Goal: Transaction & Acquisition: Purchase product/service

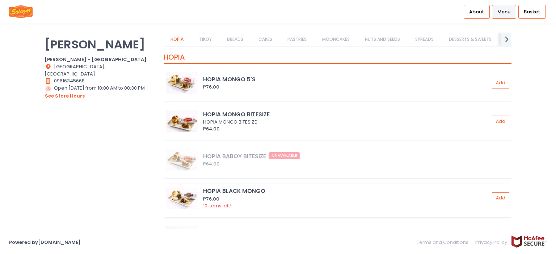
click at [253, 190] on div "HOPIA BLACK MONGO" at bounding box center [346, 191] width 286 height 8
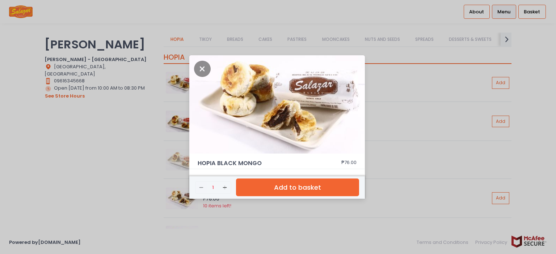
click at [120, 165] on div "HOPIA BLACK MONGO ₱76.00 Remove Created with Sketch. 1 Add Created with Sketch.…" at bounding box center [278, 127] width 556 height 254
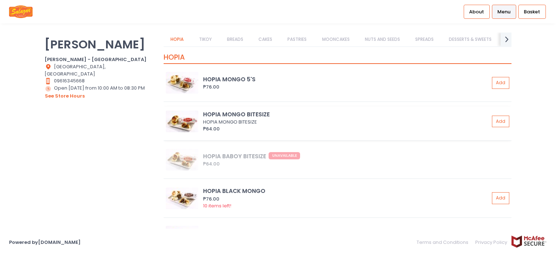
click at [238, 120] on div "HOPIA MONGO BITESIZE" at bounding box center [345, 122] width 284 height 7
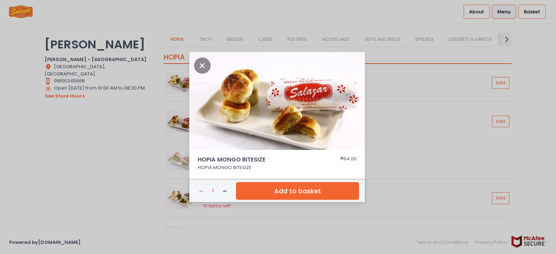
click at [112, 148] on div "HOPIA MONGO BITESIZE ₱64.00 HOPIA MONGO BITESIZE Remove Created with Sketch. 1 …" at bounding box center [278, 127] width 556 height 254
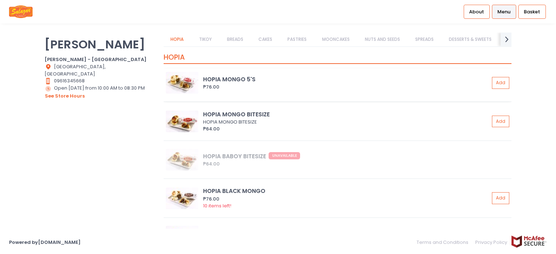
click at [236, 82] on div "HOPIA MONGO 5'S" at bounding box center [346, 79] width 286 height 8
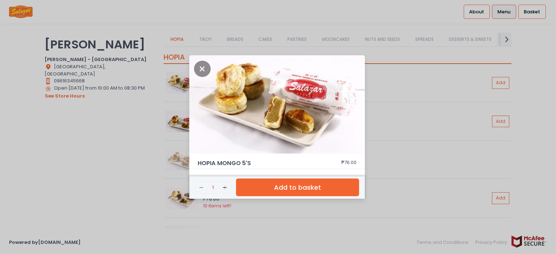
click at [123, 156] on div "HOPIA MONGO 5'S ₱76.00 Remove Created with Sketch. 1 Add Created with Sketch. A…" at bounding box center [278, 127] width 556 height 254
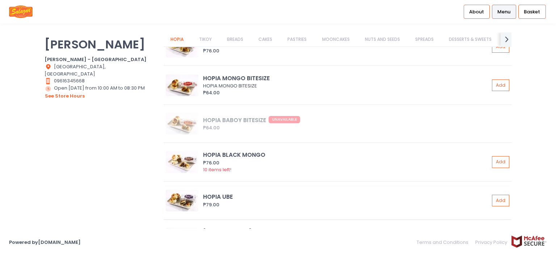
scroll to position [72, 0]
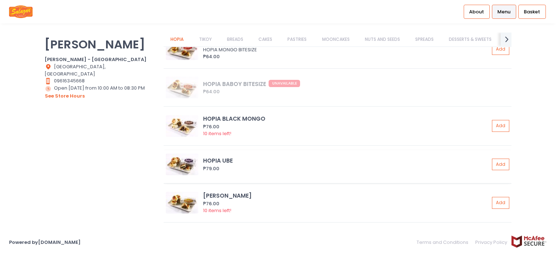
click at [242, 161] on div "HOPIA UBE" at bounding box center [346, 161] width 286 height 8
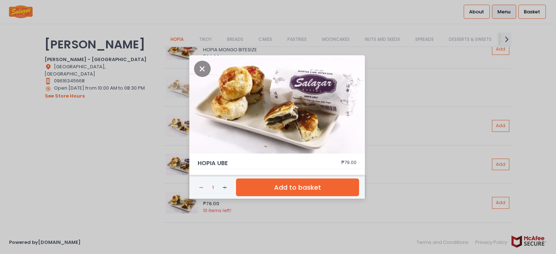
click at [70, 163] on div "HOPIA UBE ₱79.00 Remove Created with Sketch. 1 Add Created with Sketch. Add to …" at bounding box center [278, 127] width 556 height 254
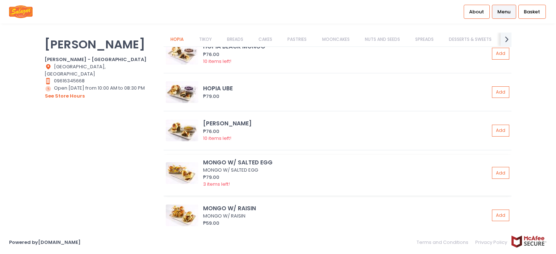
scroll to position [217, 0]
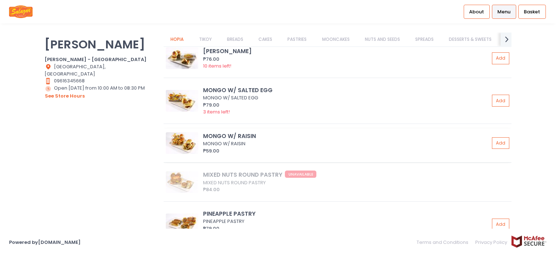
click at [253, 141] on div "MONGO W/ RAISIN" at bounding box center [345, 143] width 284 height 7
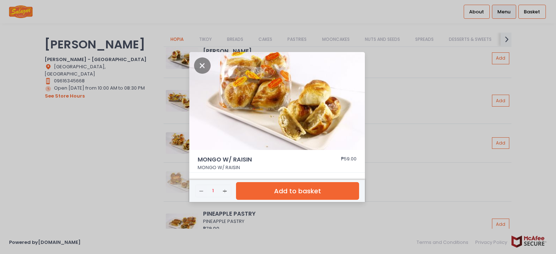
click at [101, 141] on div "MONGO W/ RAISIN ₱59.00 MONGO W/ RAISIN Remove Created with Sketch. 1 Add Create…" at bounding box center [278, 127] width 556 height 254
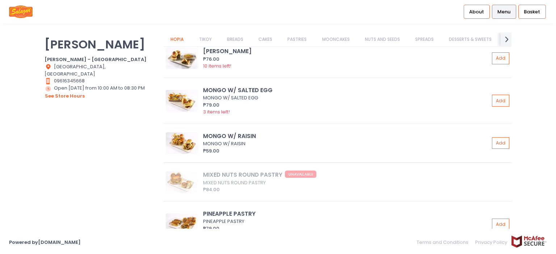
scroll to position [289, 0]
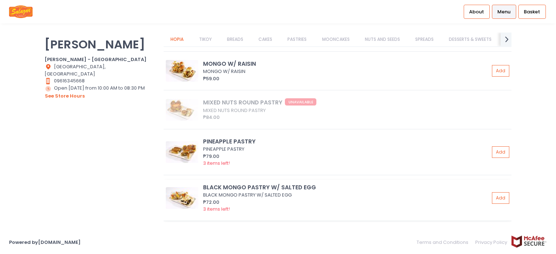
click at [272, 199] on div "₱72.00" at bounding box center [346, 202] width 286 height 7
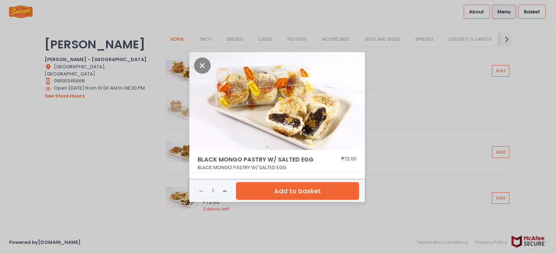
click at [121, 173] on div "BLACK MONGO PASTRY W/ SALTED EGG ₱72.00 BLACK MONGO PASTRY W/ SALTED EGG Remove…" at bounding box center [278, 127] width 556 height 254
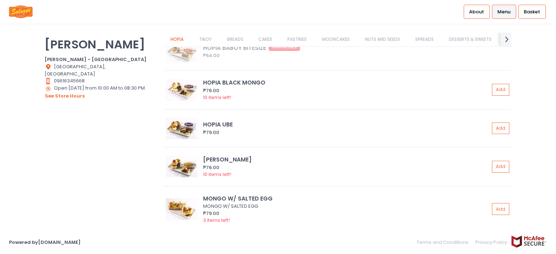
scroll to position [0, 0]
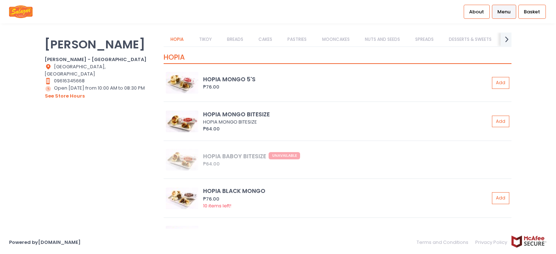
click at [7, 134] on div "[PERSON_NAME] Bakery [PERSON_NAME] Bakery - [GEOGRAPHIC_DATA] Location Created …" at bounding box center [278, 127] width 556 height 189
